Goal: Task Accomplishment & Management: Complete application form

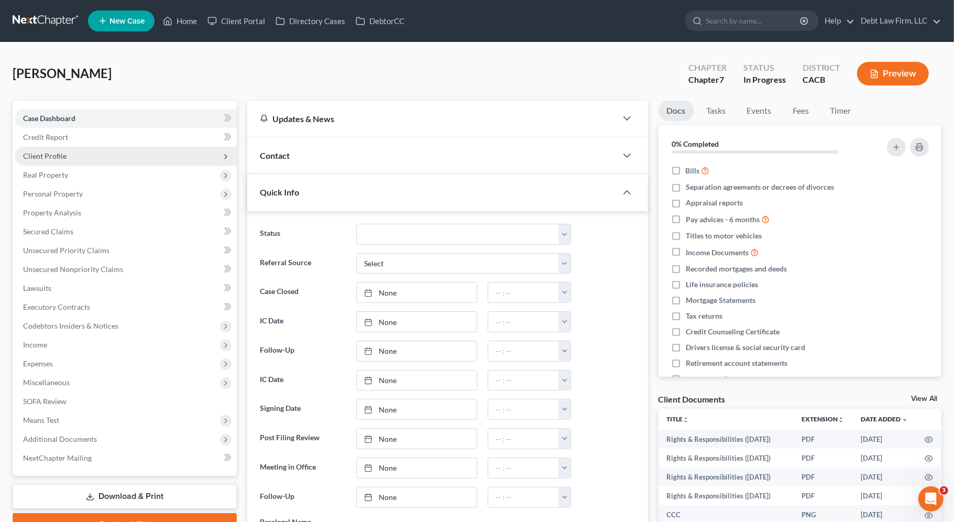
click at [144, 159] on span "Client Profile" at bounding box center [126, 156] width 222 height 19
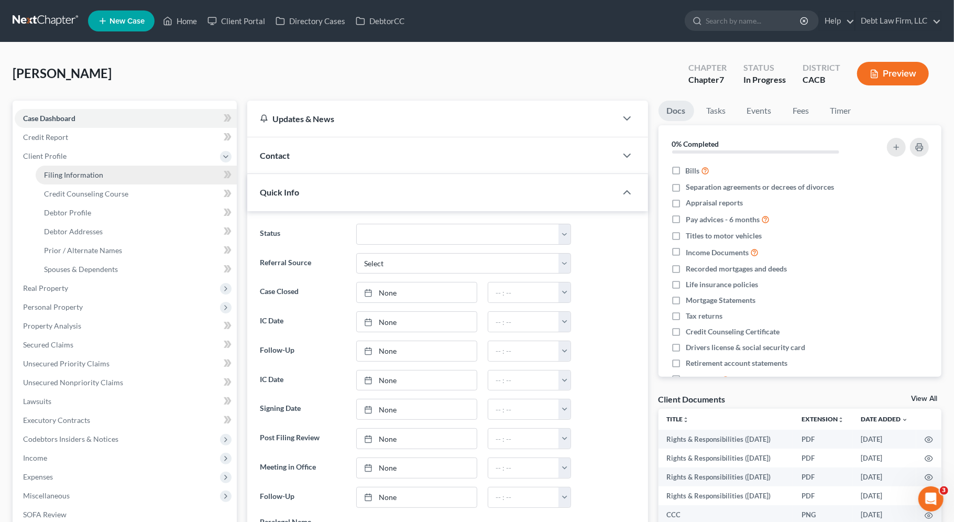
click at [145, 179] on link "Filing Information" at bounding box center [136, 175] width 201 height 19
select select "0"
select select "3"
select select "0"
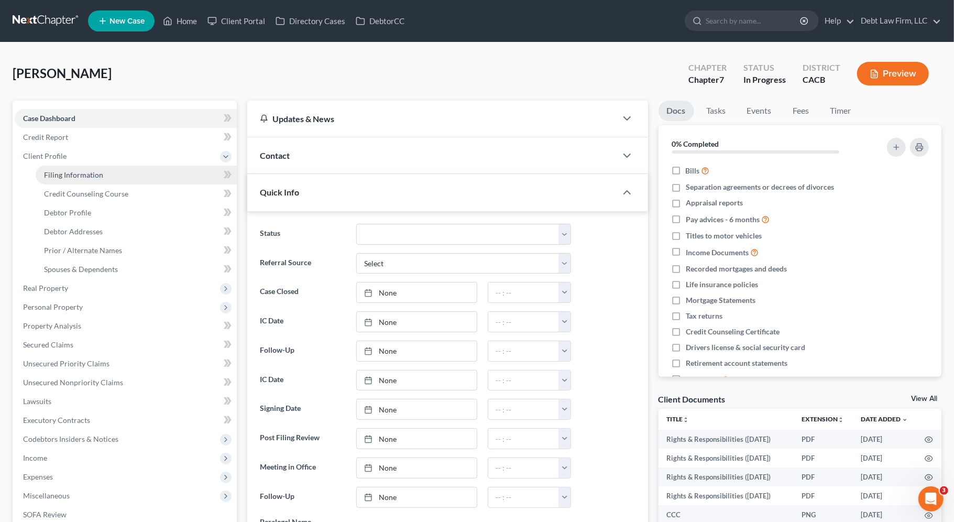
select select "4"
select select "1"
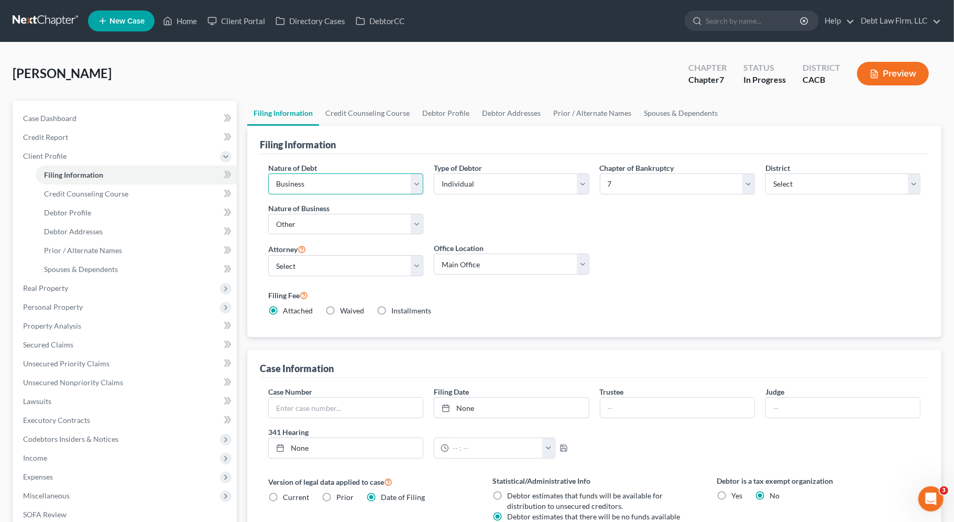
click at [344, 190] on select "Select Business Consumer Other" at bounding box center [345, 183] width 155 height 21
select select "1"
click at [268, 173] on select "Select Business Consumer Other" at bounding box center [345, 183] width 155 height 21
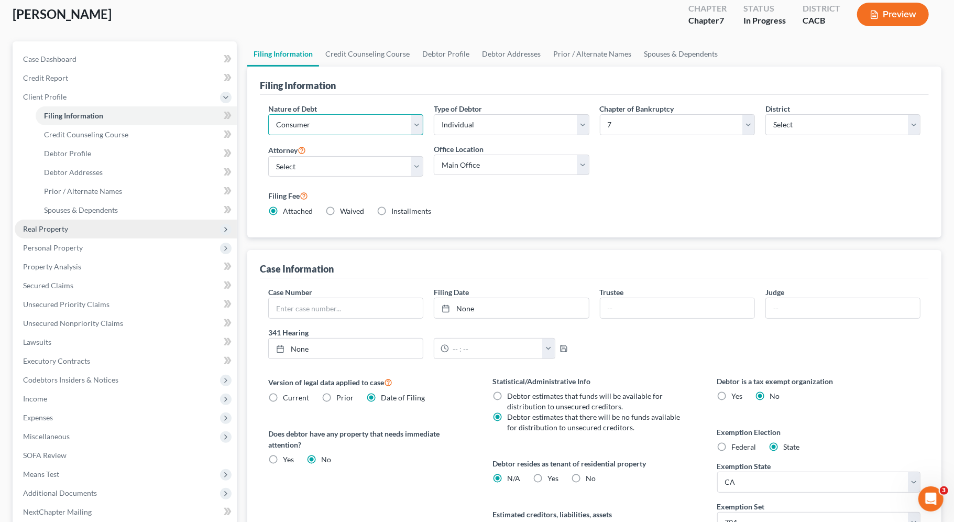
scroll to position [171, 0]
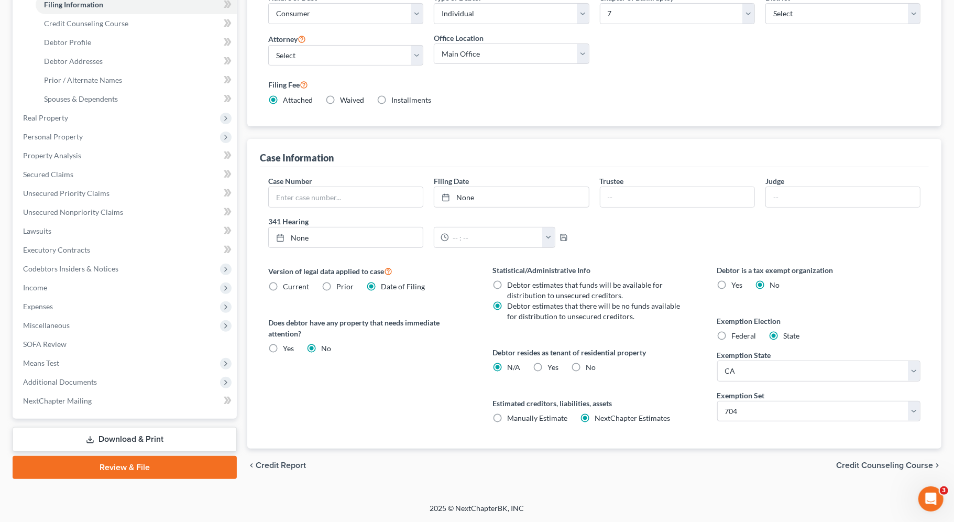
click at [75, 466] on link "Review & File" at bounding box center [125, 467] width 224 height 23
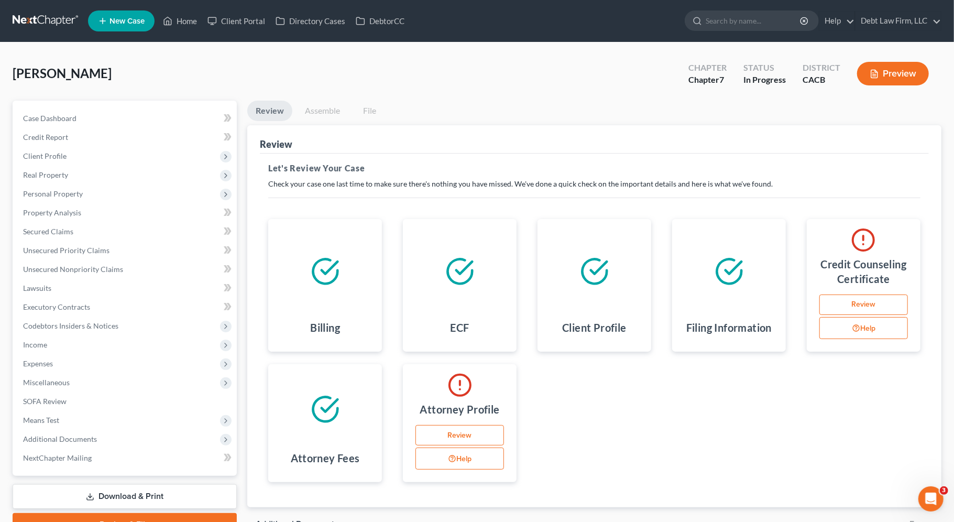
click at [858, 308] on link "Review" at bounding box center [863, 304] width 89 height 21
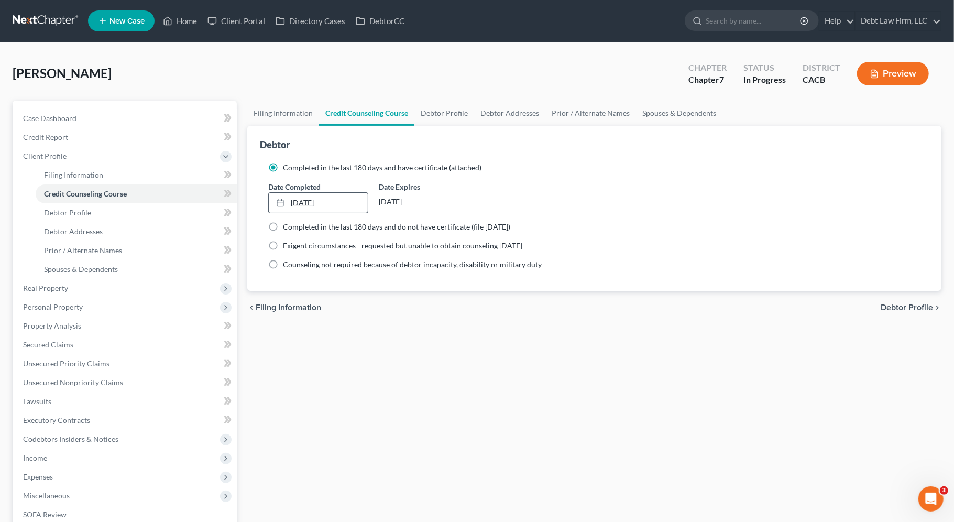
click at [305, 201] on link "[DATE]" at bounding box center [318, 203] width 99 height 20
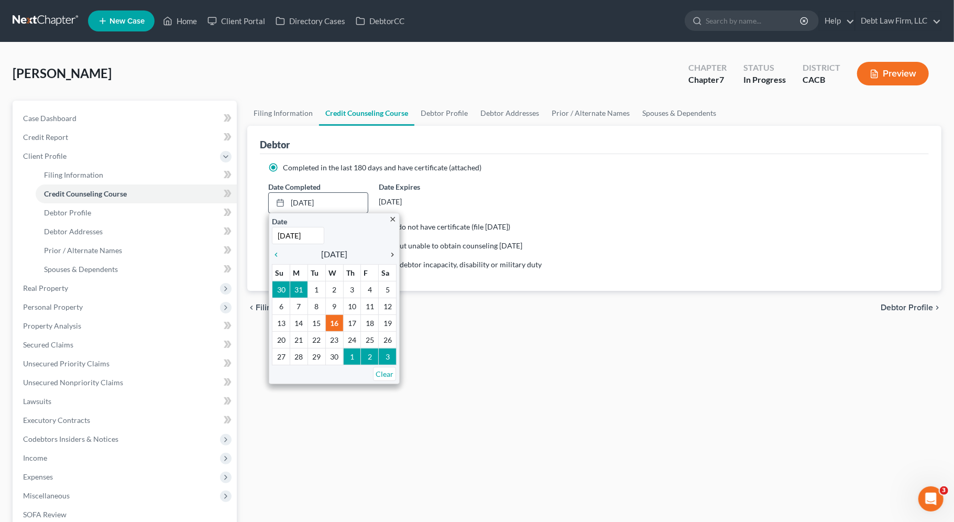
click at [393, 255] on icon "chevron_right" at bounding box center [390, 254] width 14 height 8
click at [390, 252] on icon "chevron_right" at bounding box center [390, 254] width 14 height 8
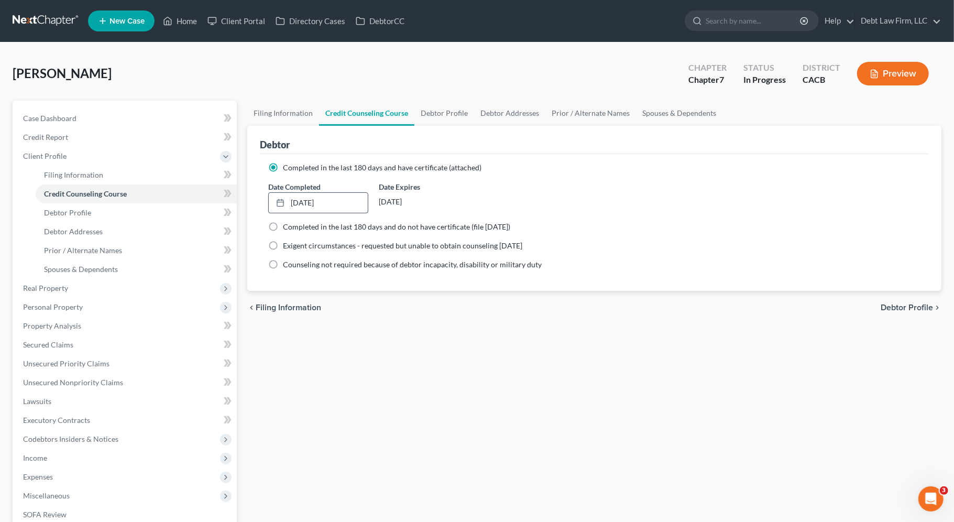
click at [373, 310] on div "chevron_left Filing Information Debtor Profile chevron_right" at bounding box center [594, 308] width 694 height 34
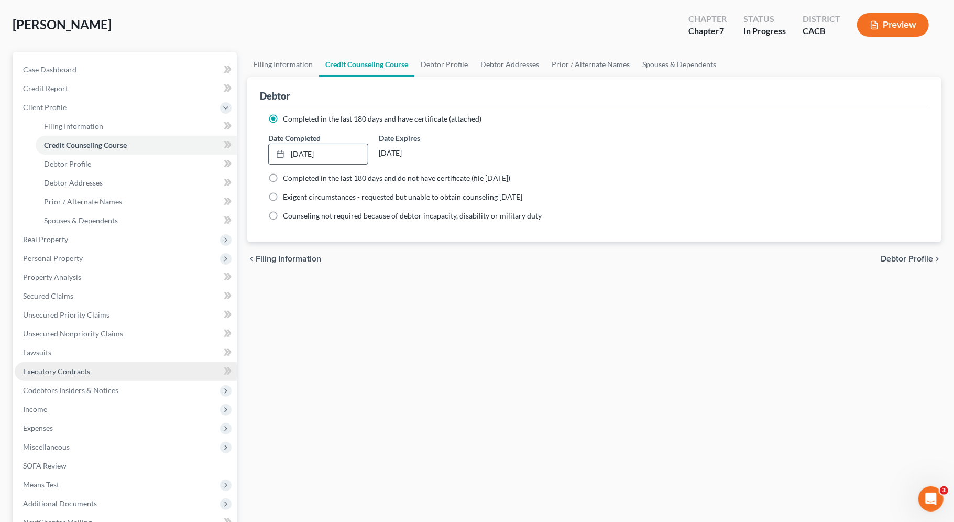
scroll to position [167, 0]
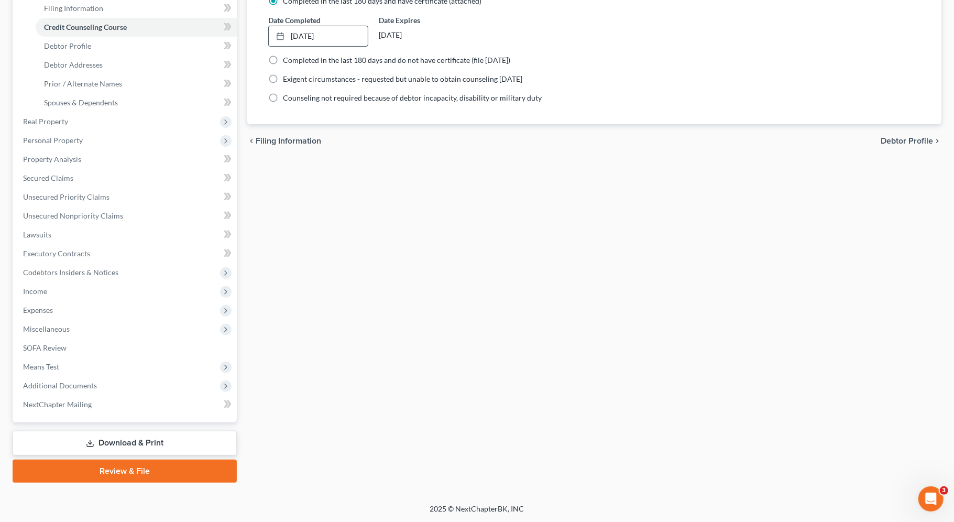
click at [91, 471] on link "Review & File" at bounding box center [125, 470] width 224 height 23
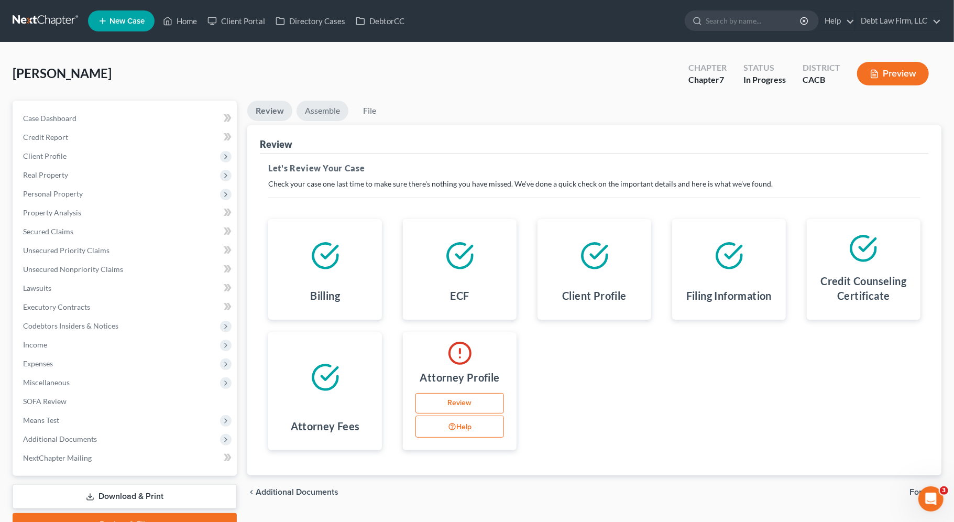
click at [320, 108] on link "Assemble" at bounding box center [322, 111] width 52 height 20
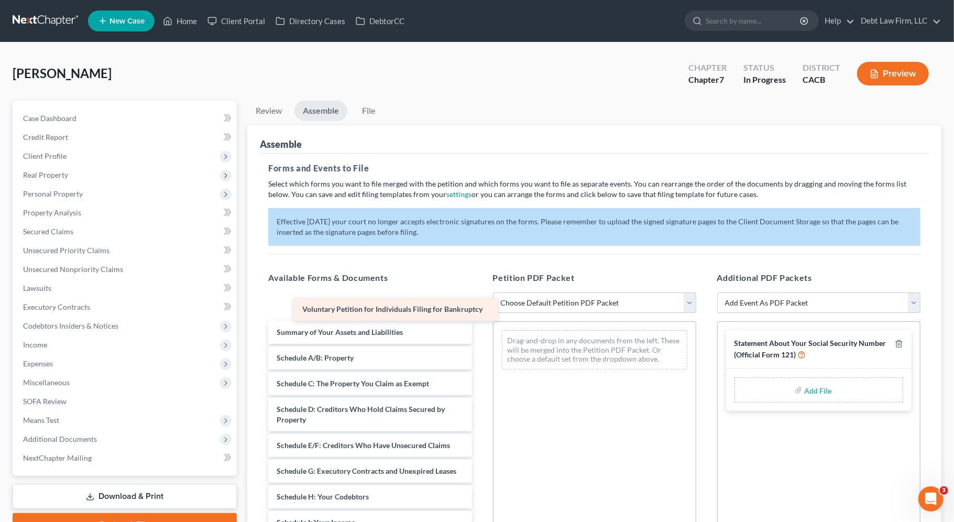
drag, startPoint x: 365, startPoint y: 299, endPoint x: 600, endPoint y: 436, distance: 271.6
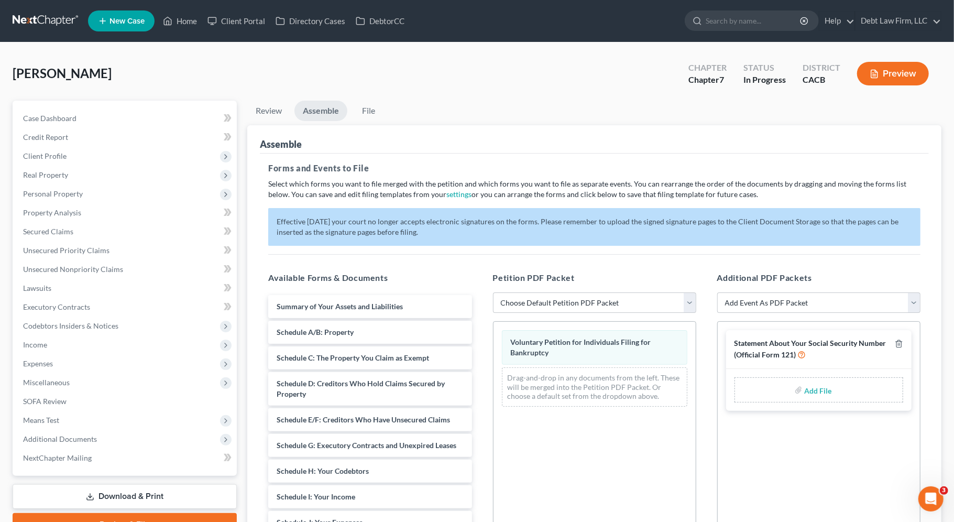
scroll to position [182, 0]
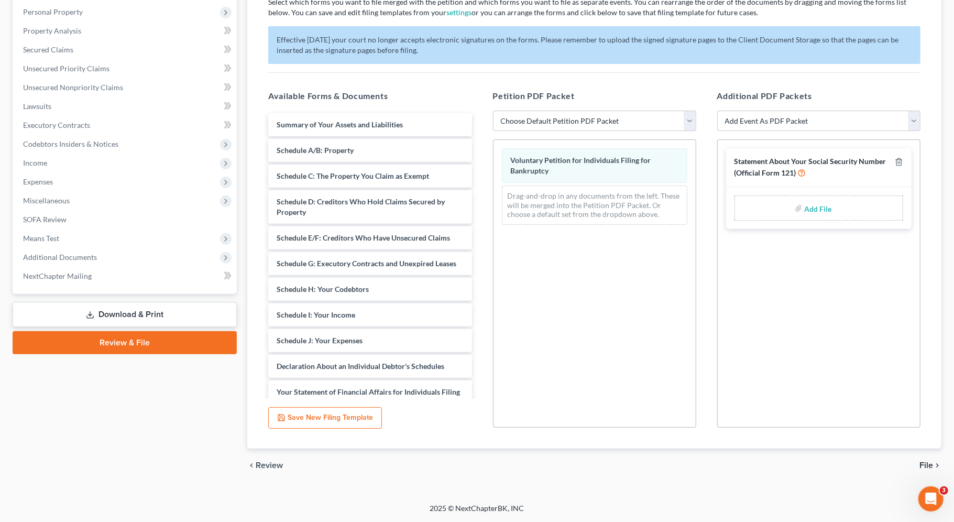
click at [926, 468] on span "File" at bounding box center [926, 465] width 14 height 8
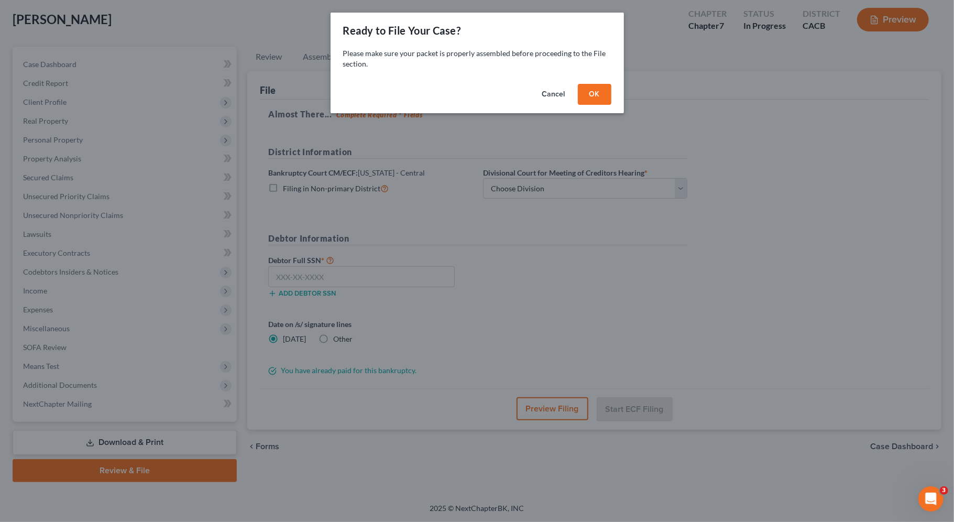
scroll to position [53, 0]
click at [602, 93] on button "OK" at bounding box center [595, 94] width 34 height 21
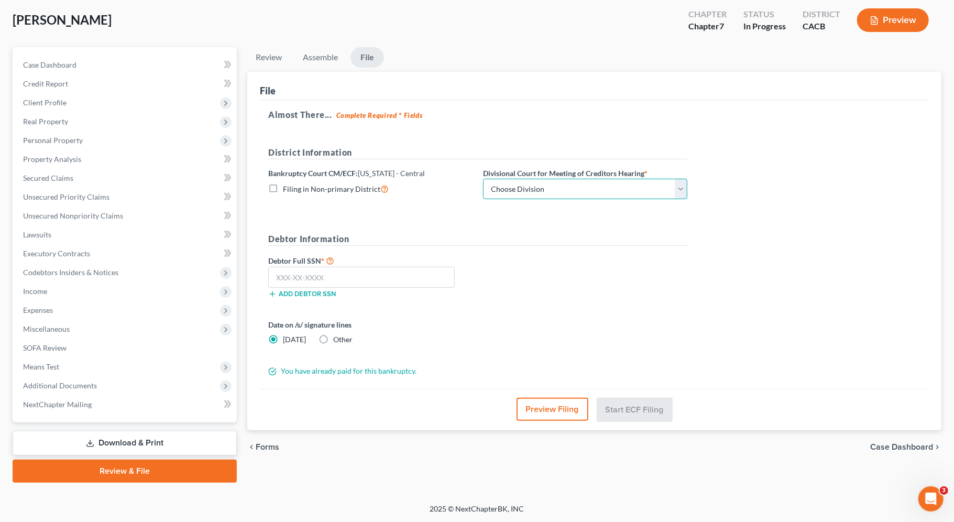
click at [498, 185] on select "Choose Division [GEOGRAPHIC_DATA][PERSON_NAME] [GEOGRAPHIC_DATA] [GEOGRAPHIC_DA…" at bounding box center [585, 189] width 204 height 21
click at [545, 190] on select "Choose Division [GEOGRAPHIC_DATA][PERSON_NAME] [GEOGRAPHIC_DATA] [GEOGRAPHIC_DA…" at bounding box center [585, 189] width 204 height 21
click at [569, 192] on select "Choose Division [GEOGRAPHIC_DATA][PERSON_NAME] [GEOGRAPHIC_DATA] [GEOGRAPHIC_DA…" at bounding box center [585, 189] width 204 height 21
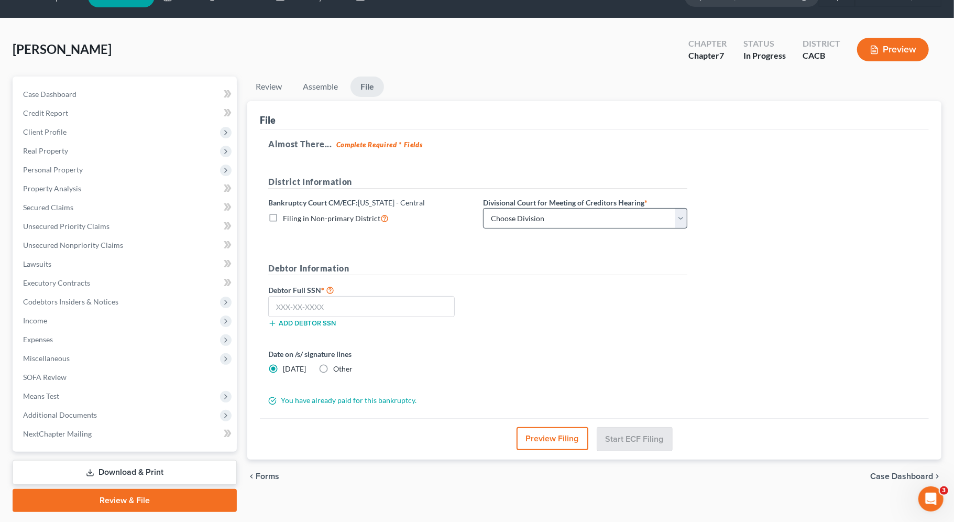
scroll to position [19, 0]
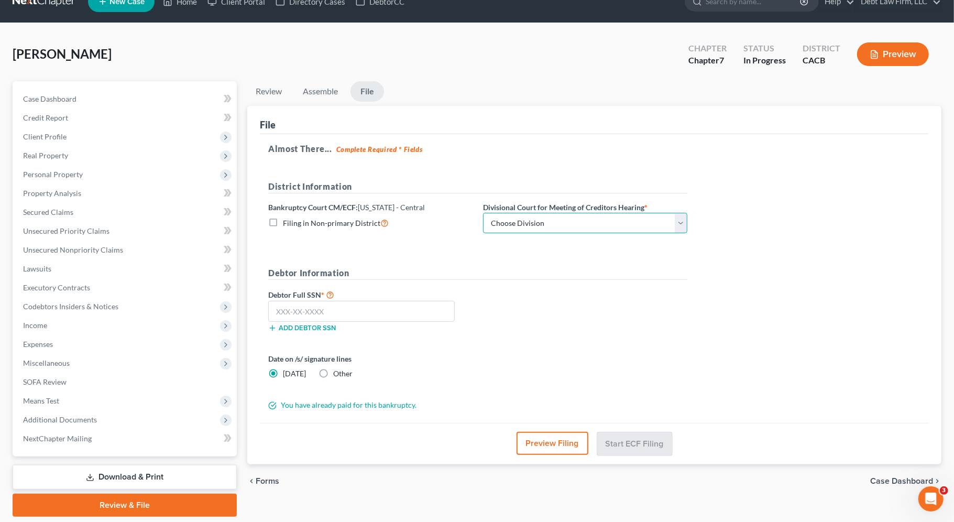
click at [576, 224] on select "Choose Division [GEOGRAPHIC_DATA][PERSON_NAME] [GEOGRAPHIC_DATA] [GEOGRAPHIC_DA…" at bounding box center [585, 223] width 204 height 21
